Goal: Information Seeking & Learning: Learn about a topic

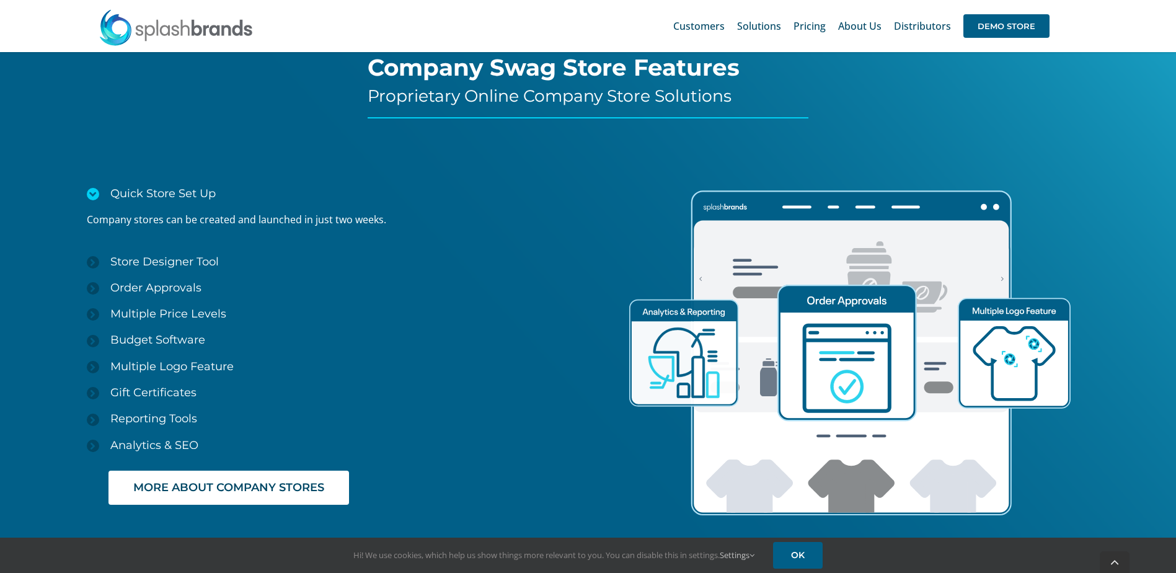
scroll to position [1798, 0]
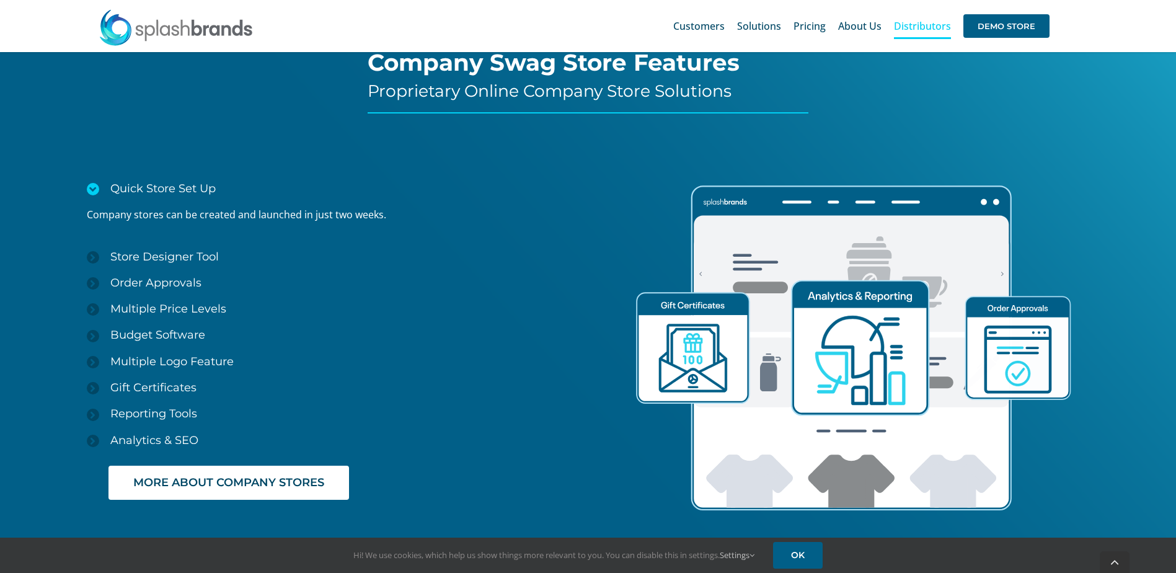
click at [907, 21] on span "Distributors" at bounding box center [922, 26] width 57 height 10
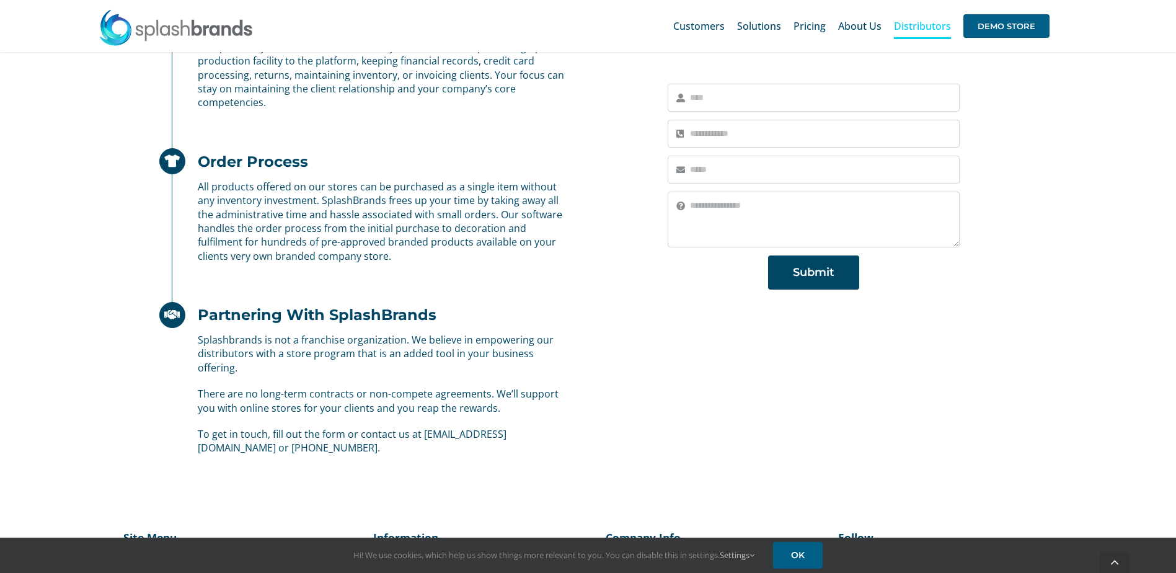
scroll to position [760, 0]
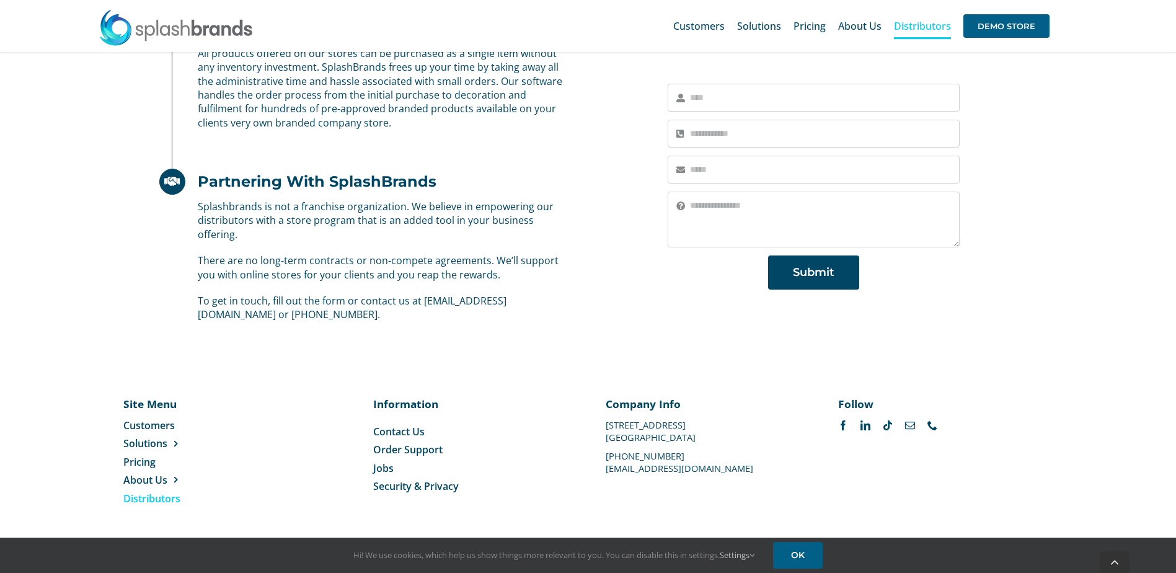
drag, startPoint x: 703, startPoint y: 438, endPoint x: 693, endPoint y: 437, distance: 10.1
click at [693, 437] on div "Company Info [STREET_ADDRESS] [PHONE_NUMBER] [EMAIL_ADDRESS][DOMAIN_NAME]" at bounding box center [704, 434] width 197 height 76
click at [695, 437] on div "Company Info [STREET_ADDRESS] [PHONE_NUMBER] [EMAIL_ADDRESS][DOMAIN_NAME]" at bounding box center [704, 434] width 197 height 76
drag, startPoint x: 695, startPoint y: 437, endPoint x: 683, endPoint y: 438, distance: 12.5
click at [683, 438] on div "Company Info [STREET_ADDRESS] [PHONE_NUMBER] [EMAIL_ADDRESS][DOMAIN_NAME]" at bounding box center [704, 434] width 197 height 76
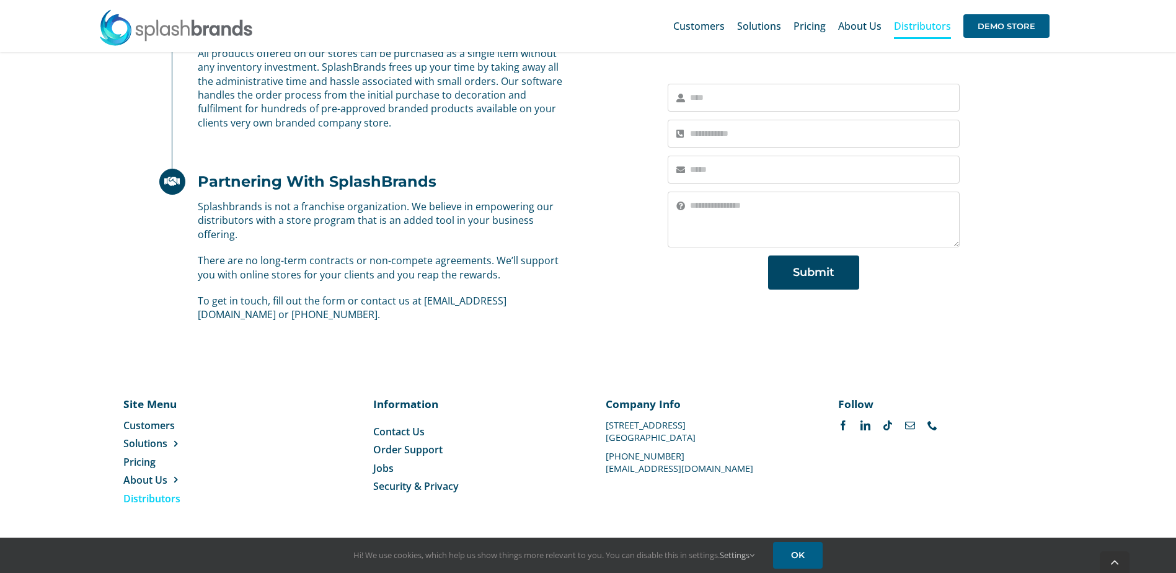
copy div "[STREET_ADDRESS]"
click at [869, 428] on link "linkedin" at bounding box center [866, 425] width 10 height 10
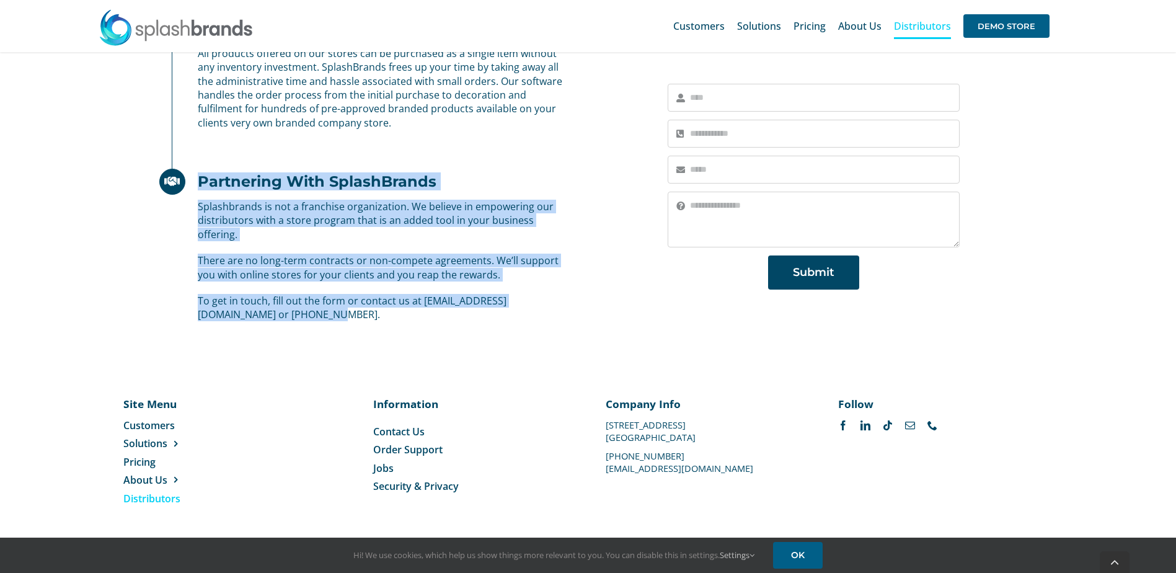
drag, startPoint x: 199, startPoint y: 184, endPoint x: 277, endPoint y: 309, distance: 147.1
click at [277, 309] on div "Partnering With SplashBrands Splashbrands is not a franchise organization. We b…" at bounding box center [362, 246] width 406 height 149
copy div "Partnering With SplashBrands Splashbrands is not a franchise organization. We b…"
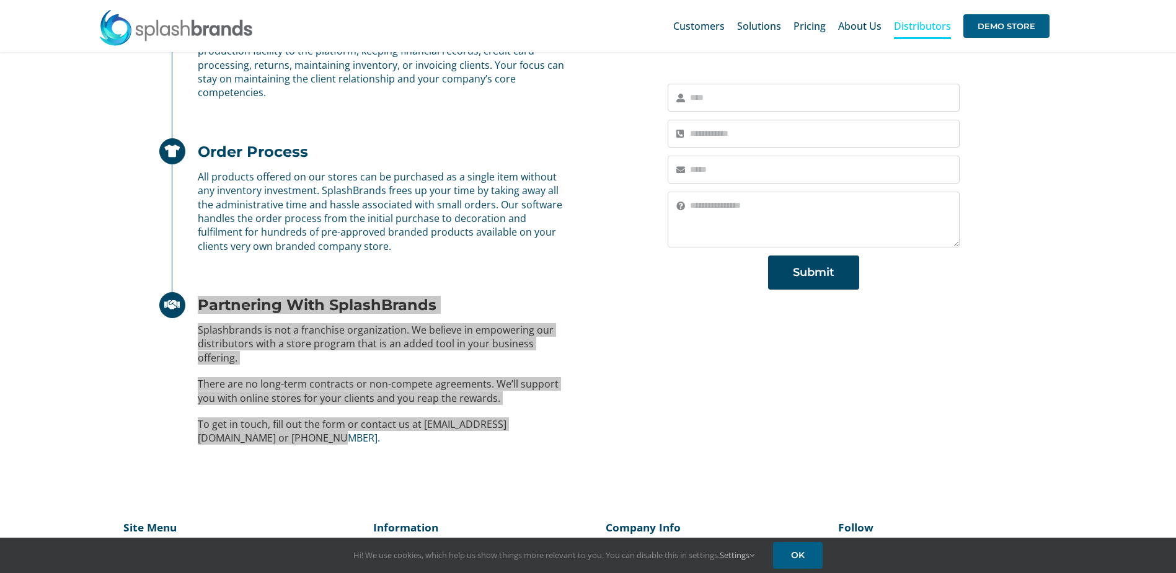
scroll to position [636, 0]
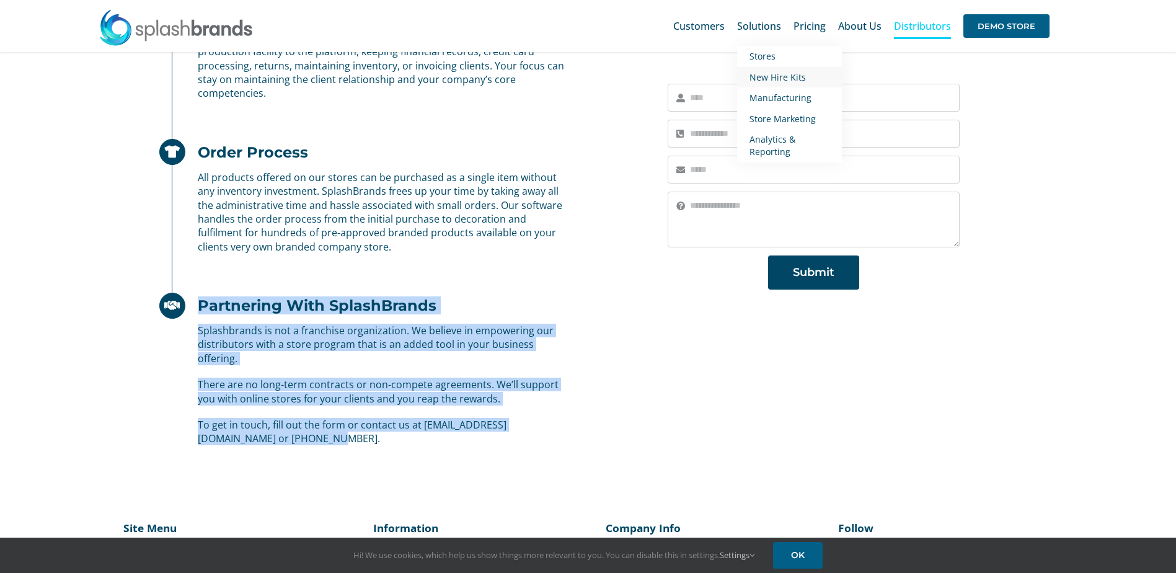
click at [775, 75] on span "New Hire Kits" at bounding box center [778, 77] width 56 height 12
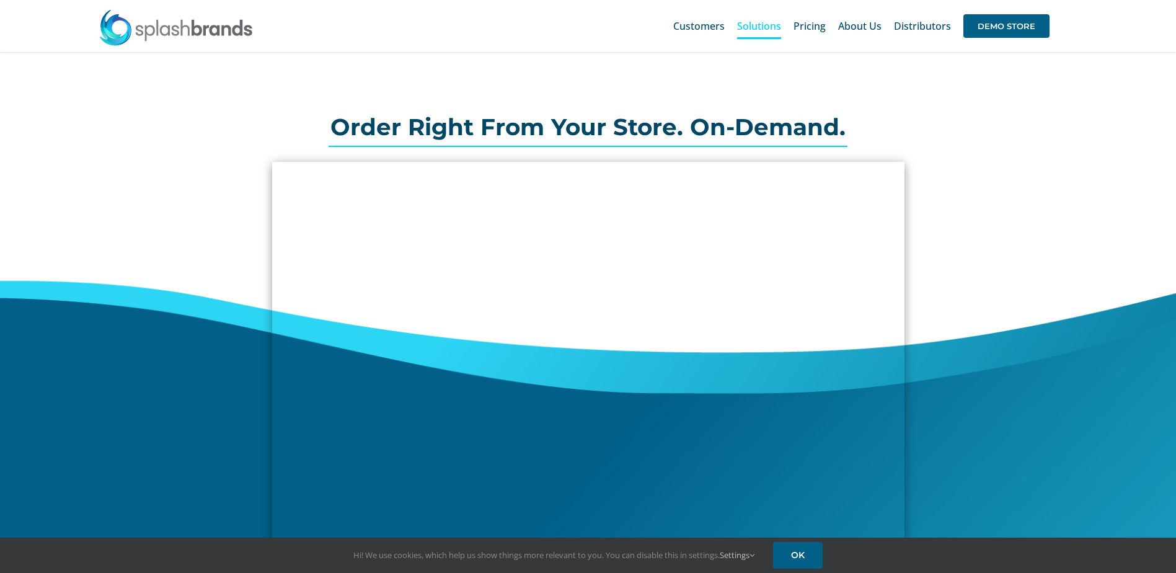
scroll to position [314, 0]
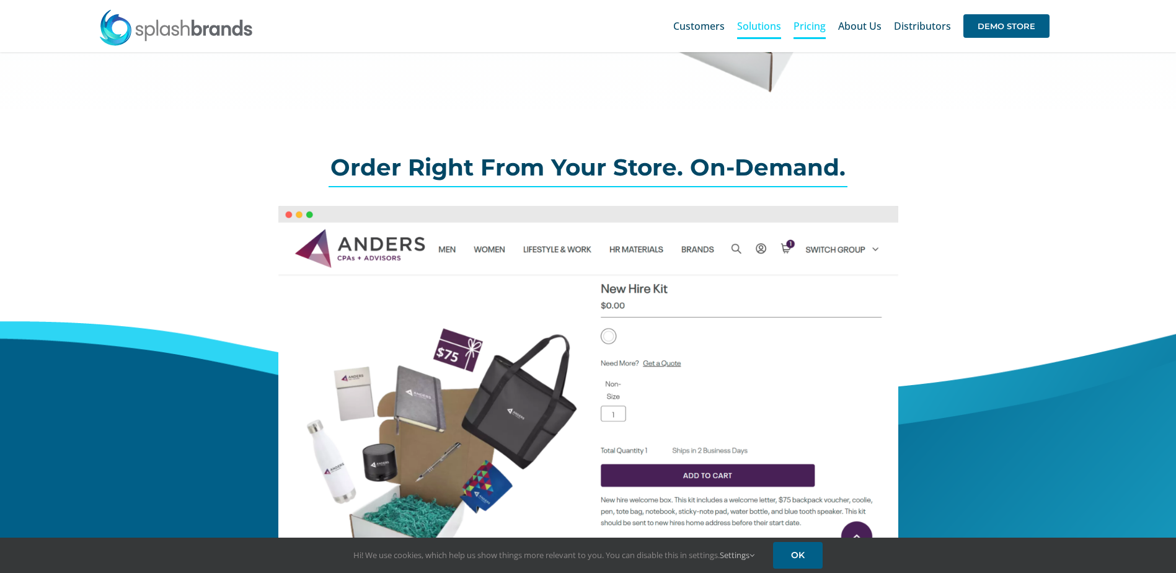
click at [804, 27] on span "Pricing" at bounding box center [810, 26] width 32 height 10
